Goal: Navigation & Orientation: Find specific page/section

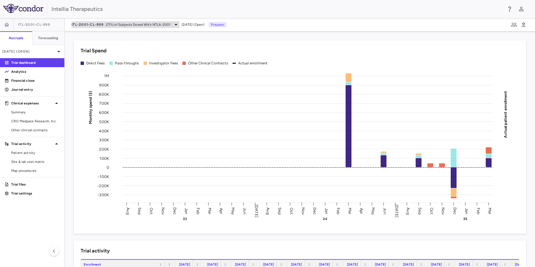
click at [173, 22] on icon at bounding box center [176, 24] width 7 height 7
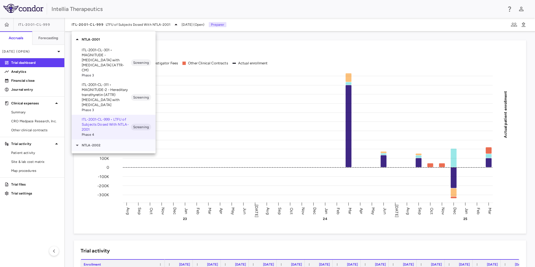
click at [88, 143] on p "NTLA-2002" at bounding box center [119, 145] width 74 height 5
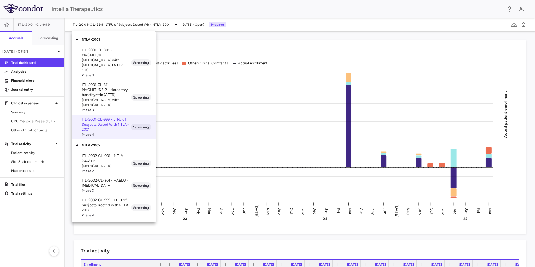
click at [109, 182] on p "ITL-2002-CL-301 • HAELO - [MEDICAL_DATA]" at bounding box center [106, 183] width 49 height 10
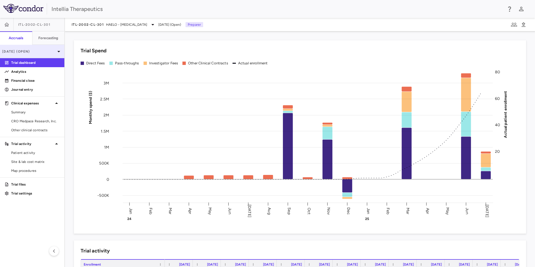
click at [50, 49] on p "[DATE] (Open)" at bounding box center [28, 51] width 53 height 5
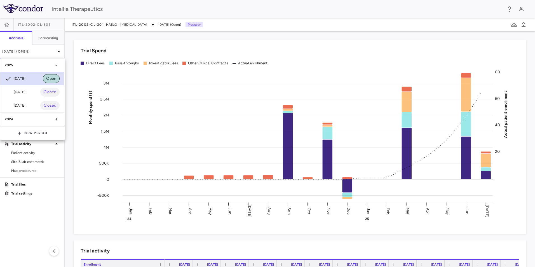
click at [57, 79] on span "Open" at bounding box center [51, 79] width 17 height 6
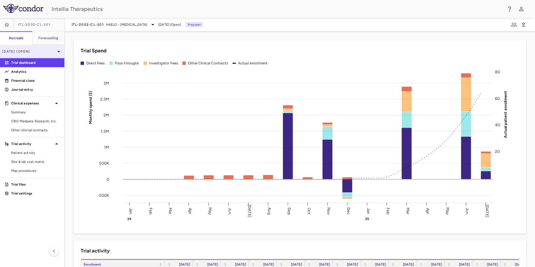
click at [56, 55] on div "[DATE] (Open)" at bounding box center [32, 51] width 64 height 13
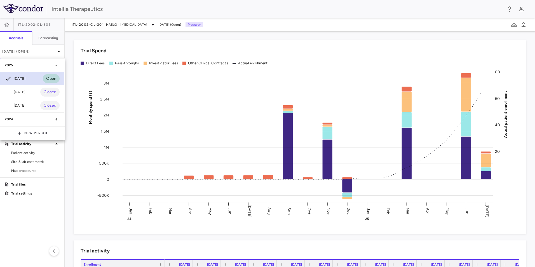
drag, startPoint x: 45, startPoint y: 79, endPoint x: 30, endPoint y: 81, distance: 15.3
click at [30, 81] on div "[DATE] Open" at bounding box center [32, 78] width 64 height 13
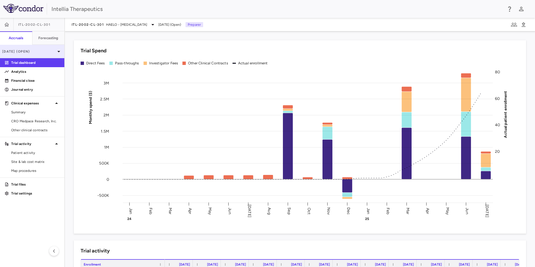
click at [57, 53] on icon at bounding box center [58, 51] width 7 height 7
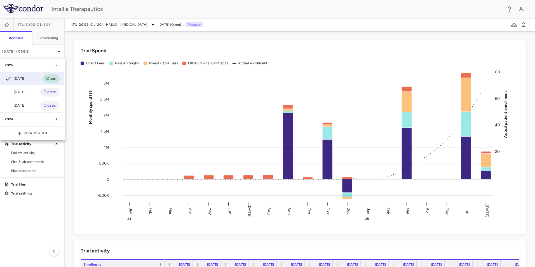
click at [25, 194] on div at bounding box center [267, 133] width 535 height 267
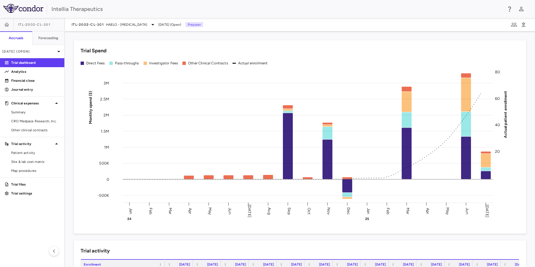
click at [25, 194] on p "Trial settings" at bounding box center [35, 193] width 49 height 5
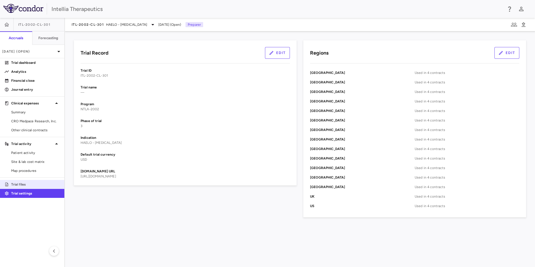
click at [25, 188] on link "Trial files" at bounding box center [32, 184] width 64 height 8
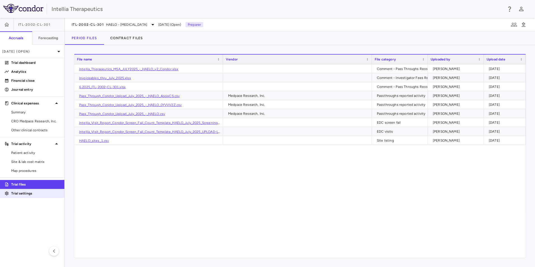
click at [24, 191] on p "Trial settings" at bounding box center [35, 193] width 49 height 5
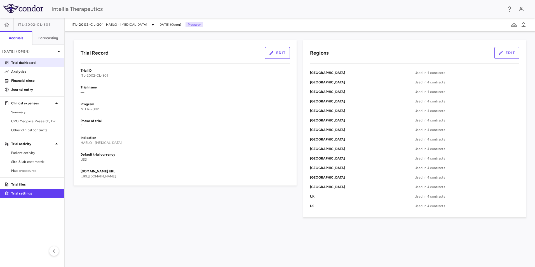
click at [36, 64] on p "Trial dashboard" at bounding box center [35, 62] width 49 height 5
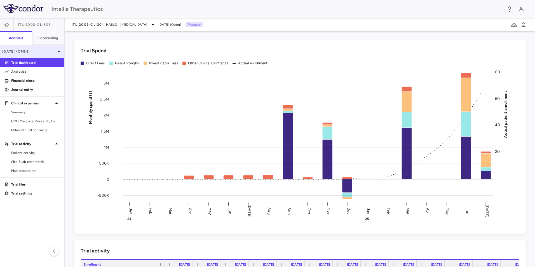
click at [40, 57] on div "[DATE] (Open)" at bounding box center [32, 51] width 64 height 13
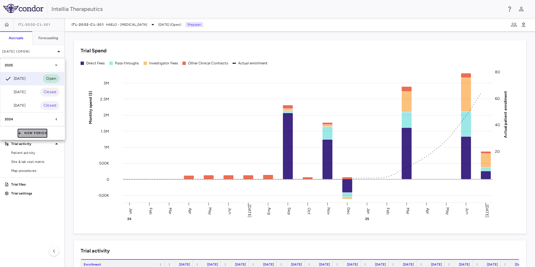
click at [27, 132] on button "New Period" at bounding box center [33, 133] width 30 height 9
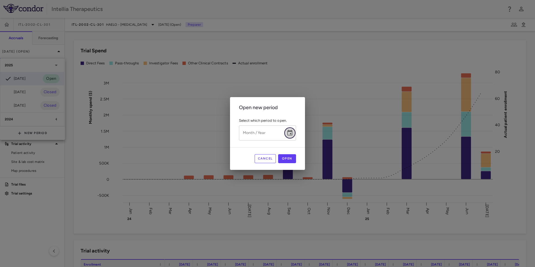
click at [294, 136] on button "Choose date" at bounding box center [289, 132] width 11 height 11
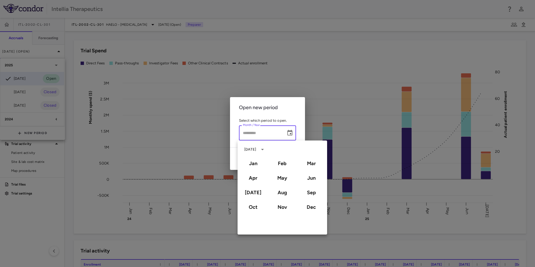
click at [295, 90] on div "Open new period Select which period to open. Month / Year Month / Year Cancel O…" at bounding box center [267, 133] width 535 height 267
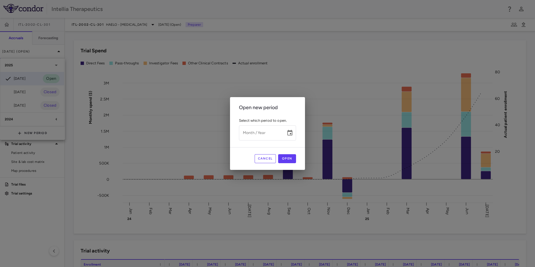
click at [287, 113] on h2 "Open new period" at bounding box center [267, 107] width 75 height 21
click at [271, 162] on button "Cancel" at bounding box center [266, 158] width 22 height 9
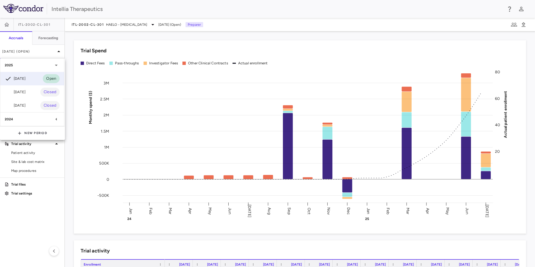
click at [88, 47] on div at bounding box center [267, 133] width 535 height 267
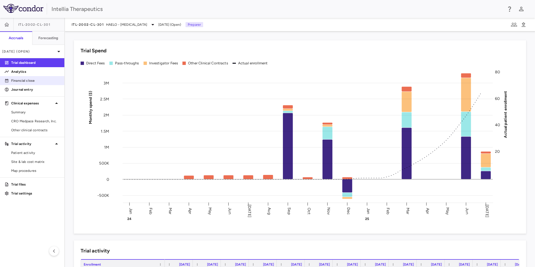
click at [42, 82] on p "Financial close" at bounding box center [35, 80] width 49 height 5
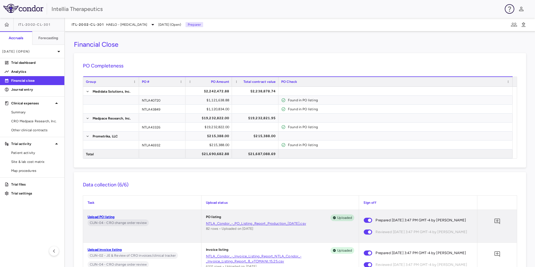
click at [507, 11] on icon "button" at bounding box center [509, 9] width 7 height 7
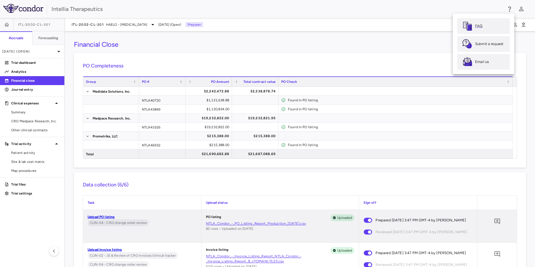
click at [480, 25] on p "FAQ" at bounding box center [478, 26] width 7 height 5
click at [392, 46] on div at bounding box center [267, 133] width 535 height 267
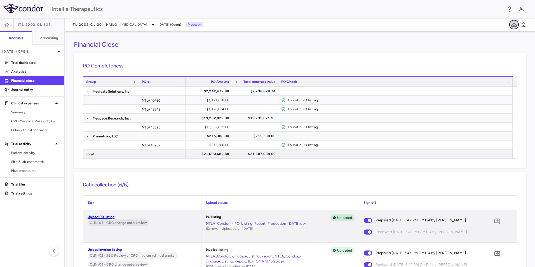
click at [513, 24] on icon "button" at bounding box center [514, 25] width 6 height 4
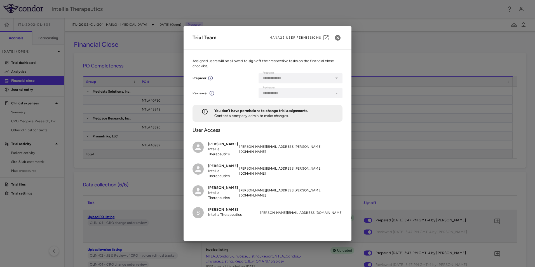
scroll to position [59, 0]
click at [339, 37] on icon "button" at bounding box center [338, 38] width 6 height 6
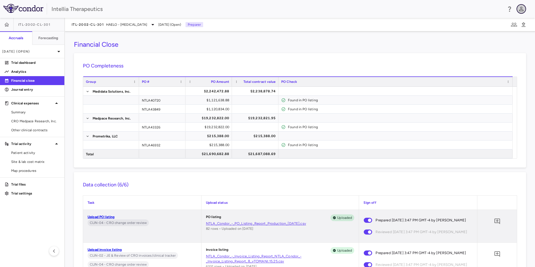
click at [521, 7] on icon "button" at bounding box center [521, 9] width 7 height 7
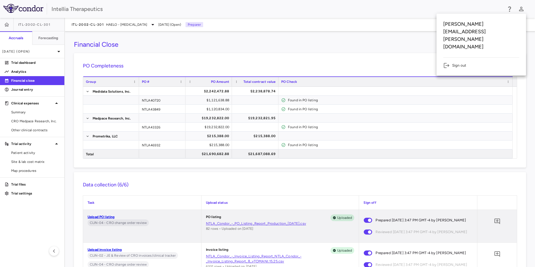
click at [248, 50] on div at bounding box center [267, 133] width 535 height 267
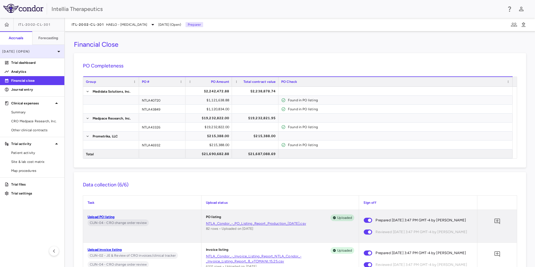
click at [60, 50] on icon at bounding box center [58, 51] width 7 height 7
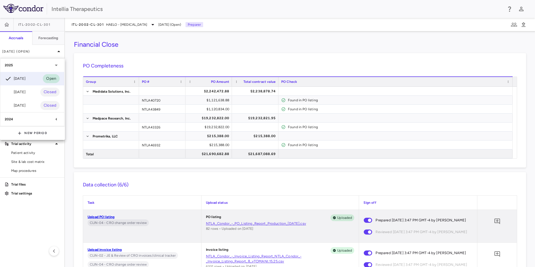
click at [55, 66] on icon at bounding box center [56, 65] width 7 height 7
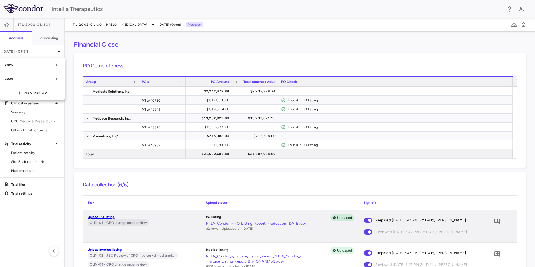
click at [55, 66] on icon at bounding box center [56, 65] width 7 height 7
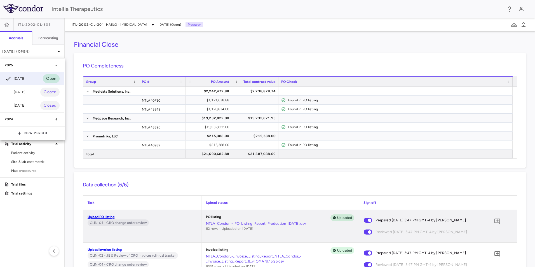
click at [22, 51] on div at bounding box center [267, 133] width 535 height 267
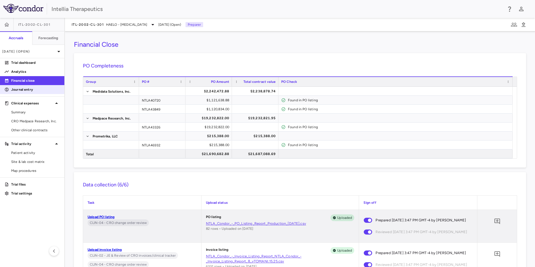
click at [29, 87] on p "Journal entry" at bounding box center [35, 89] width 49 height 5
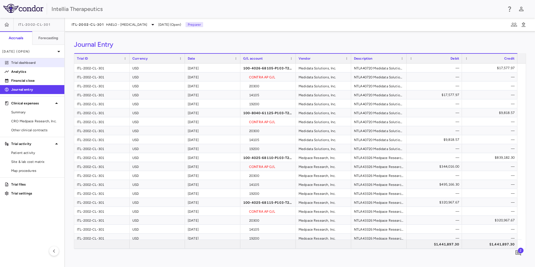
click at [31, 63] on p "Trial dashboard" at bounding box center [35, 62] width 49 height 5
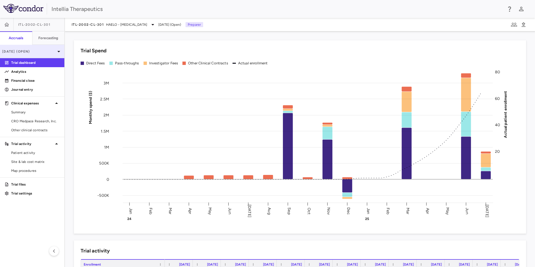
drag, startPoint x: 60, startPoint y: 52, endPoint x: 57, endPoint y: 51, distance: 3.3
click at [57, 51] on icon at bounding box center [58, 51] width 7 height 7
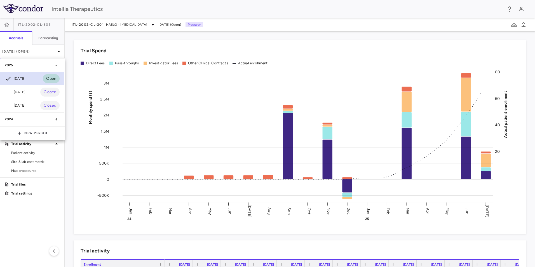
drag, startPoint x: 8, startPoint y: 80, endPoint x: 30, endPoint y: 77, distance: 21.7
click at [30, 77] on div "[DATE] Open" at bounding box center [32, 78] width 64 height 13
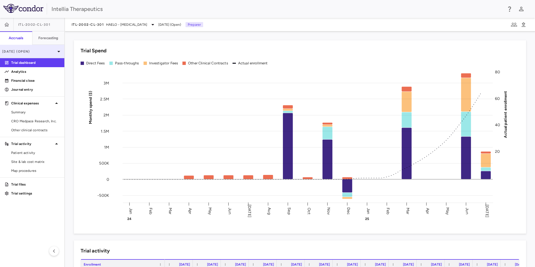
click at [45, 51] on p "[DATE] (Open)" at bounding box center [28, 51] width 53 height 5
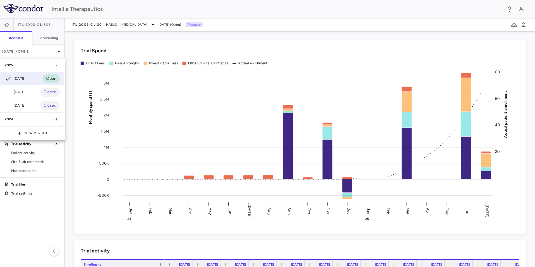
click at [104, 24] on div at bounding box center [267, 133] width 535 height 267
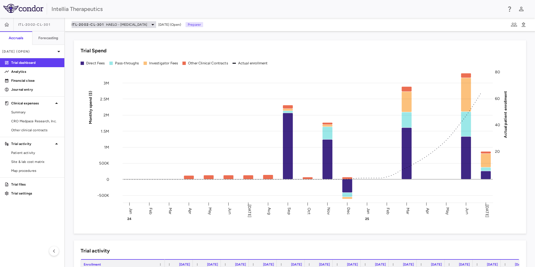
click at [98, 24] on span "ITL-2002-CL-301" at bounding box center [88, 24] width 32 height 4
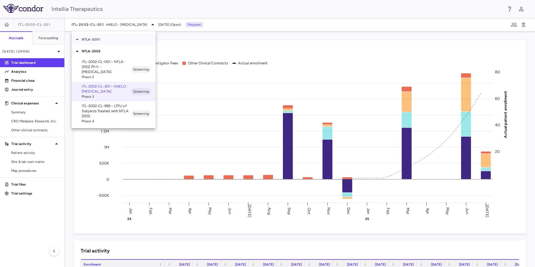
click at [77, 39] on icon at bounding box center [77, 39] width 3 height 1
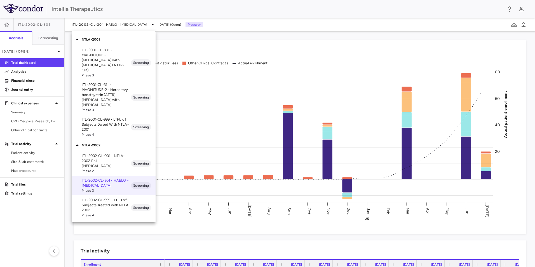
click at [106, 60] on p "ITL-2001-CL-301 • MAGNITUDE - [MEDICAL_DATA] with [MEDICAL_DATA] (ATTR-CM)" at bounding box center [106, 60] width 49 height 25
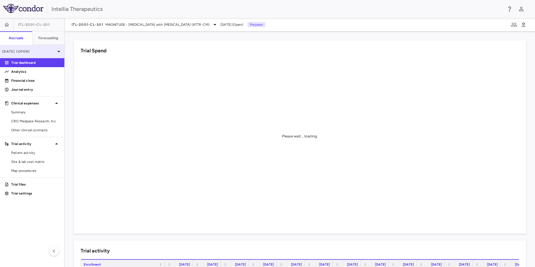
click at [41, 56] on div "[DATE] (Open)" at bounding box center [32, 51] width 64 height 13
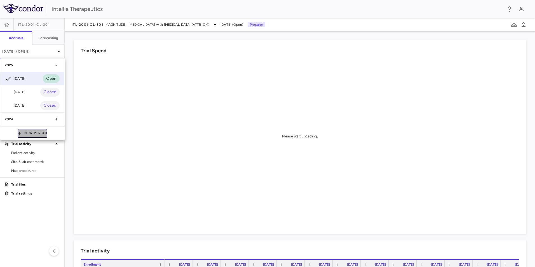
click at [42, 132] on button "New Period" at bounding box center [33, 133] width 30 height 9
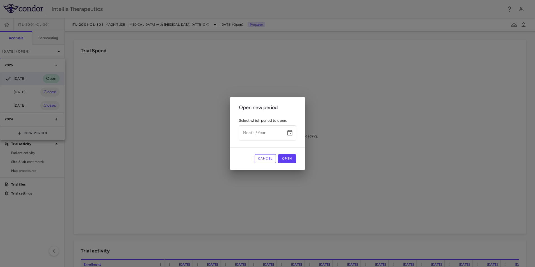
click at [271, 158] on button "Cancel" at bounding box center [266, 158] width 22 height 9
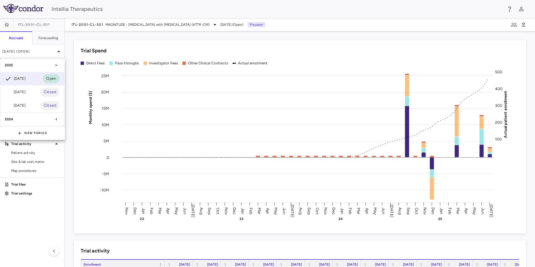
click at [71, 165] on div at bounding box center [267, 133] width 535 height 267
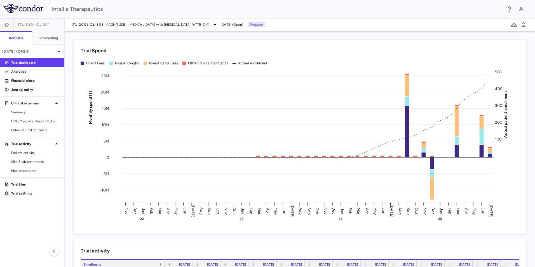
drag, startPoint x: 252, startPoint y: 24, endPoint x: 247, endPoint y: 27, distance: 5.9
click at [247, 27] on div "ITL-2001-CL-301 MAGNITUDE - [MEDICAL_DATA] with [MEDICAL_DATA] (ATTR-CM) [DATE]…" at bounding box center [169, 24] width 194 height 7
drag, startPoint x: 247, startPoint y: 27, endPoint x: 244, endPoint y: 26, distance: 2.9
click at [243, 26] on span "[DATE] (Open)" at bounding box center [232, 24] width 23 height 5
click at [243, 24] on span "[DATE] (Open)" at bounding box center [232, 24] width 23 height 5
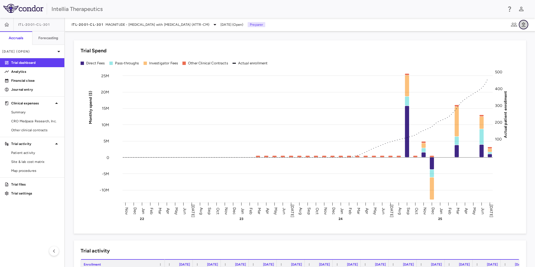
click at [526, 27] on icon "button" at bounding box center [523, 24] width 7 height 7
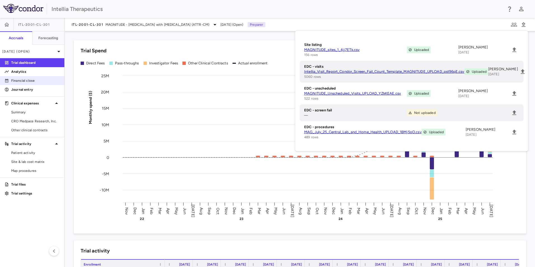
click at [27, 79] on p "Financial close" at bounding box center [35, 80] width 49 height 5
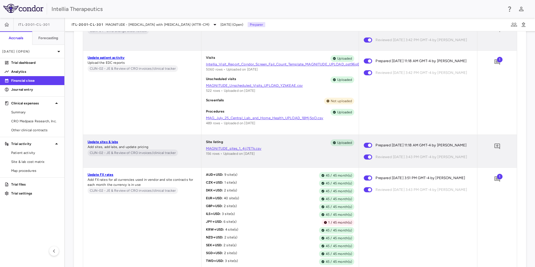
scroll to position [336, 0]
